Goal: Check status: Check status

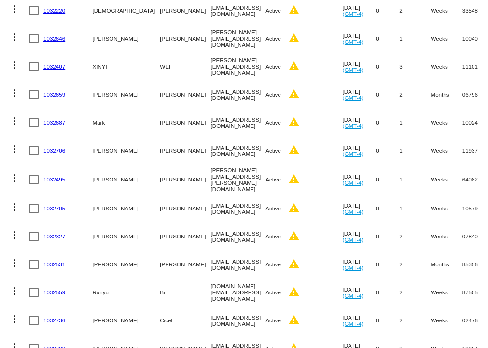
scroll to position [400, 0]
